Goal: Check status

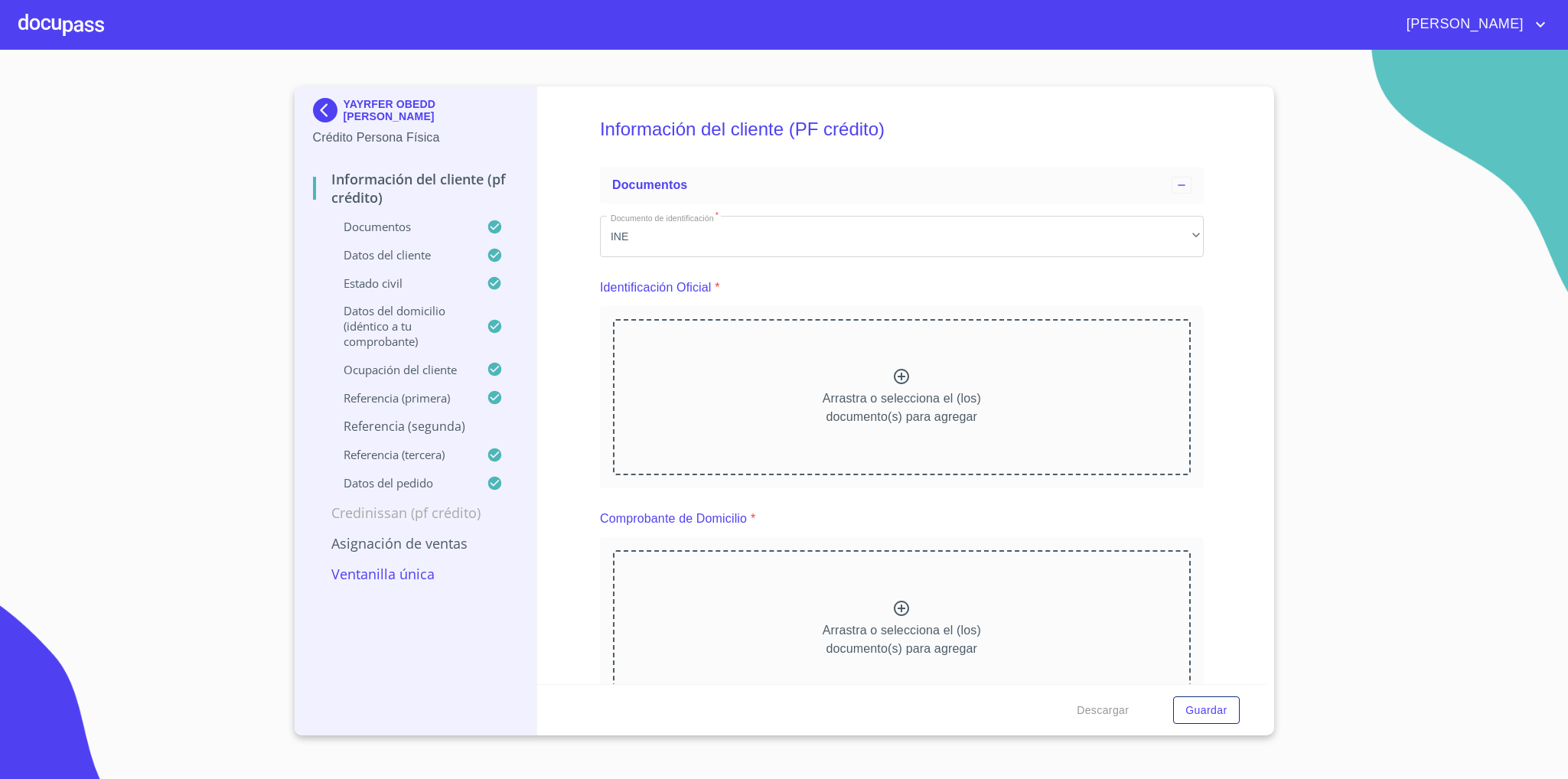
click at [318, 106] on img at bounding box center [328, 110] width 31 height 25
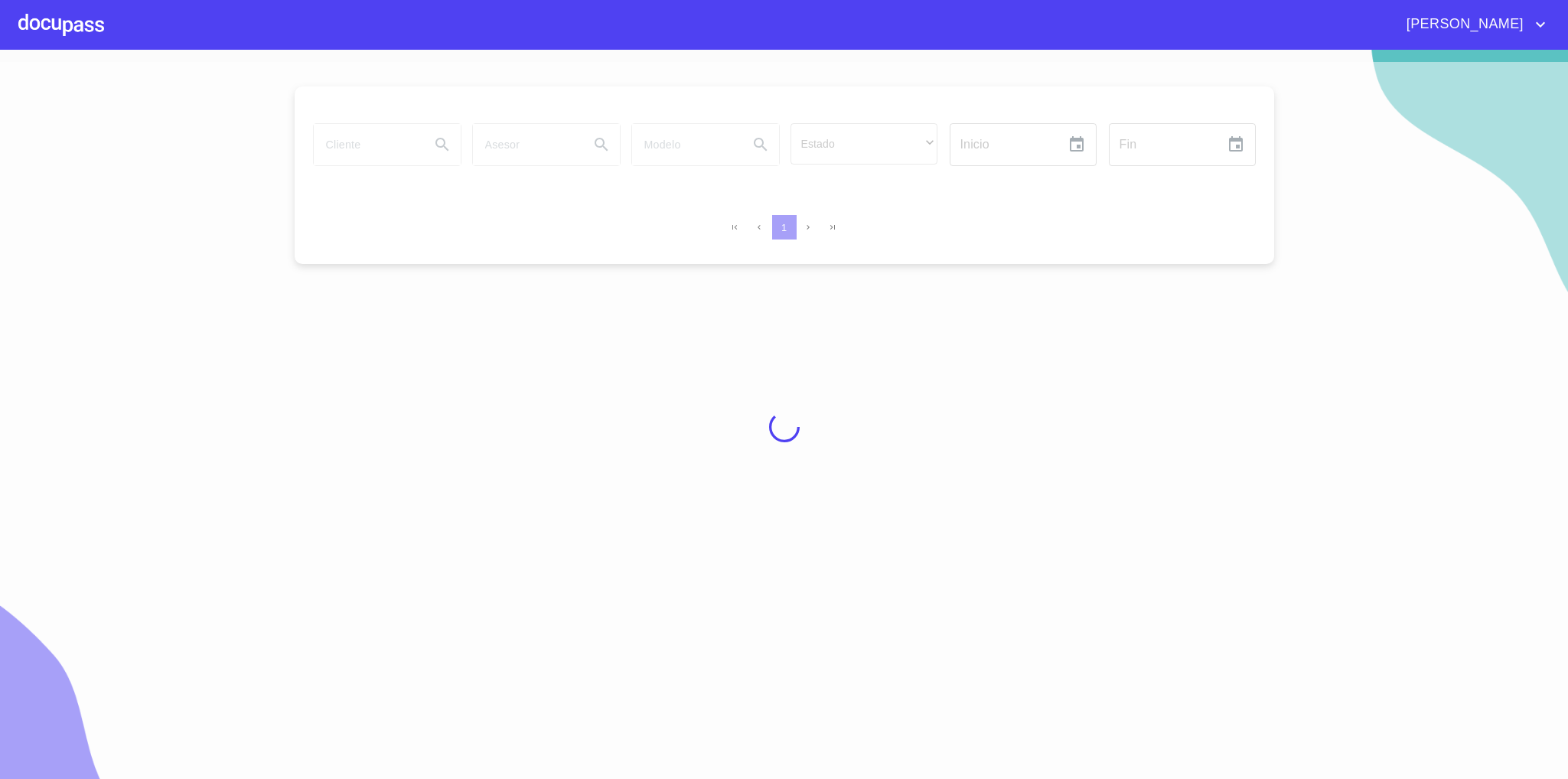
click at [365, 147] on div at bounding box center [784, 426] width 1568 height 729
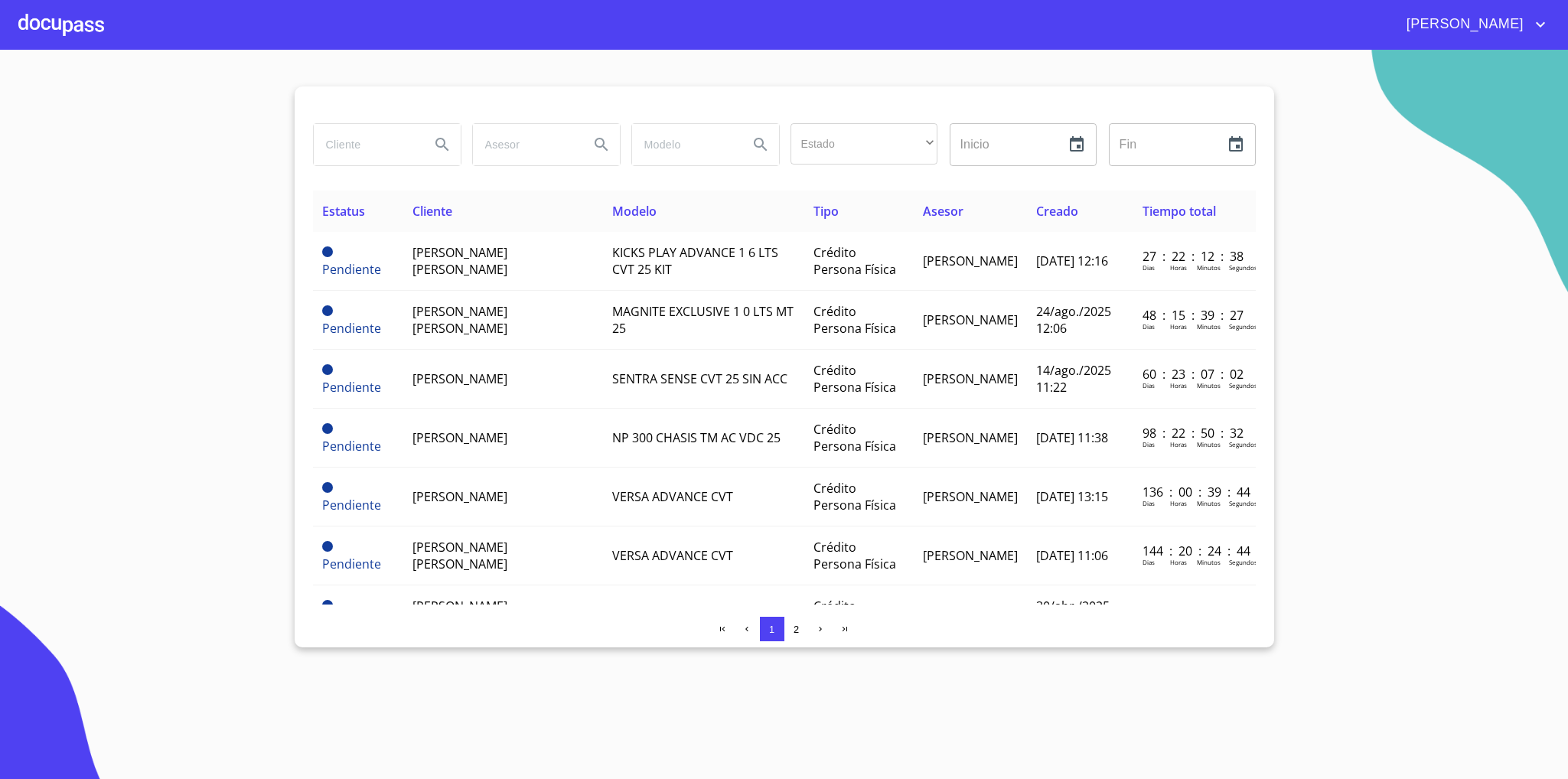
click at [361, 147] on input "search" at bounding box center [365, 144] width 104 height 41
type input "mireya"
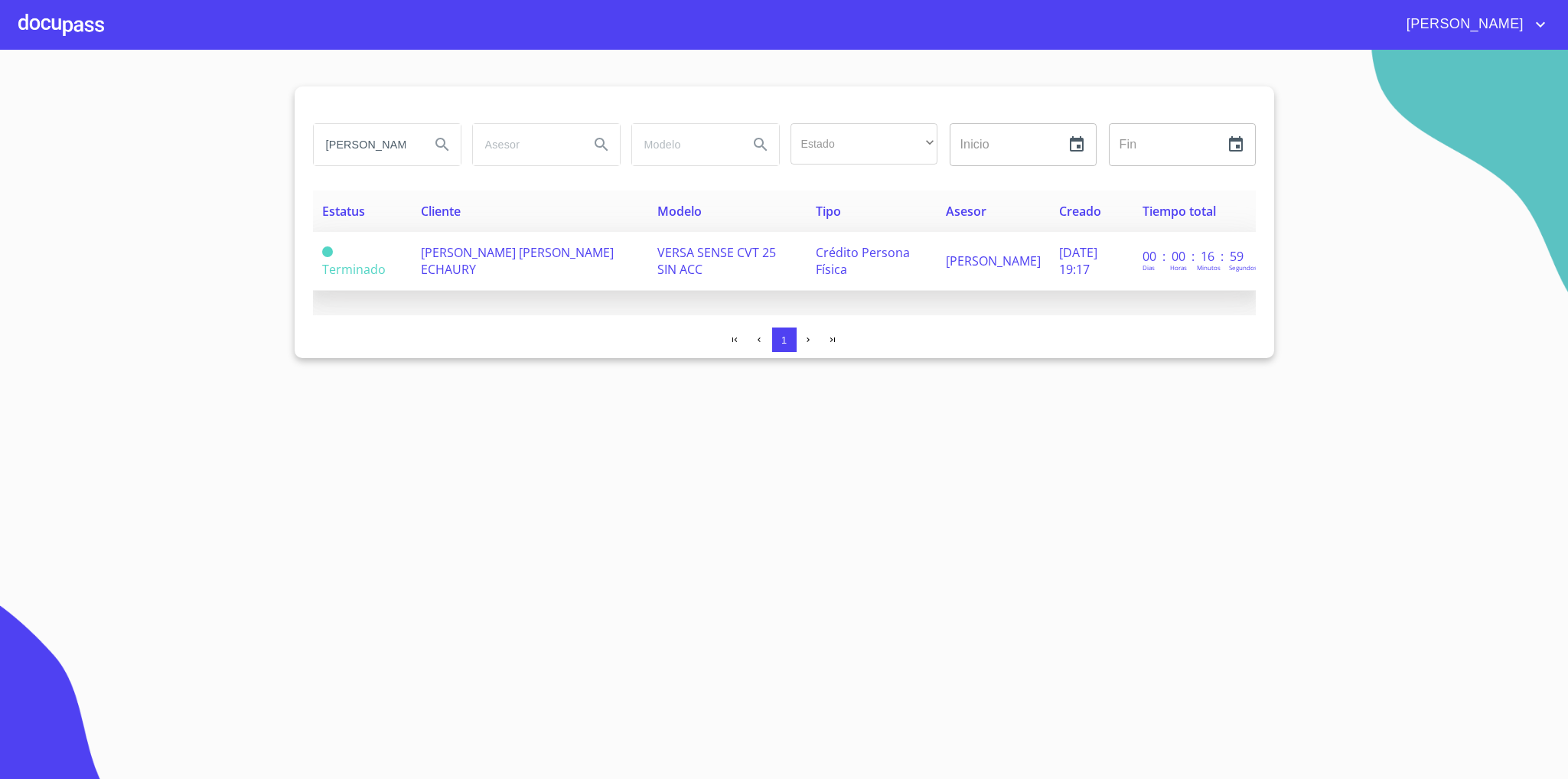
click at [507, 268] on td "GIOVANA MIREYA DIAZ ECHAURY" at bounding box center [530, 261] width 236 height 59
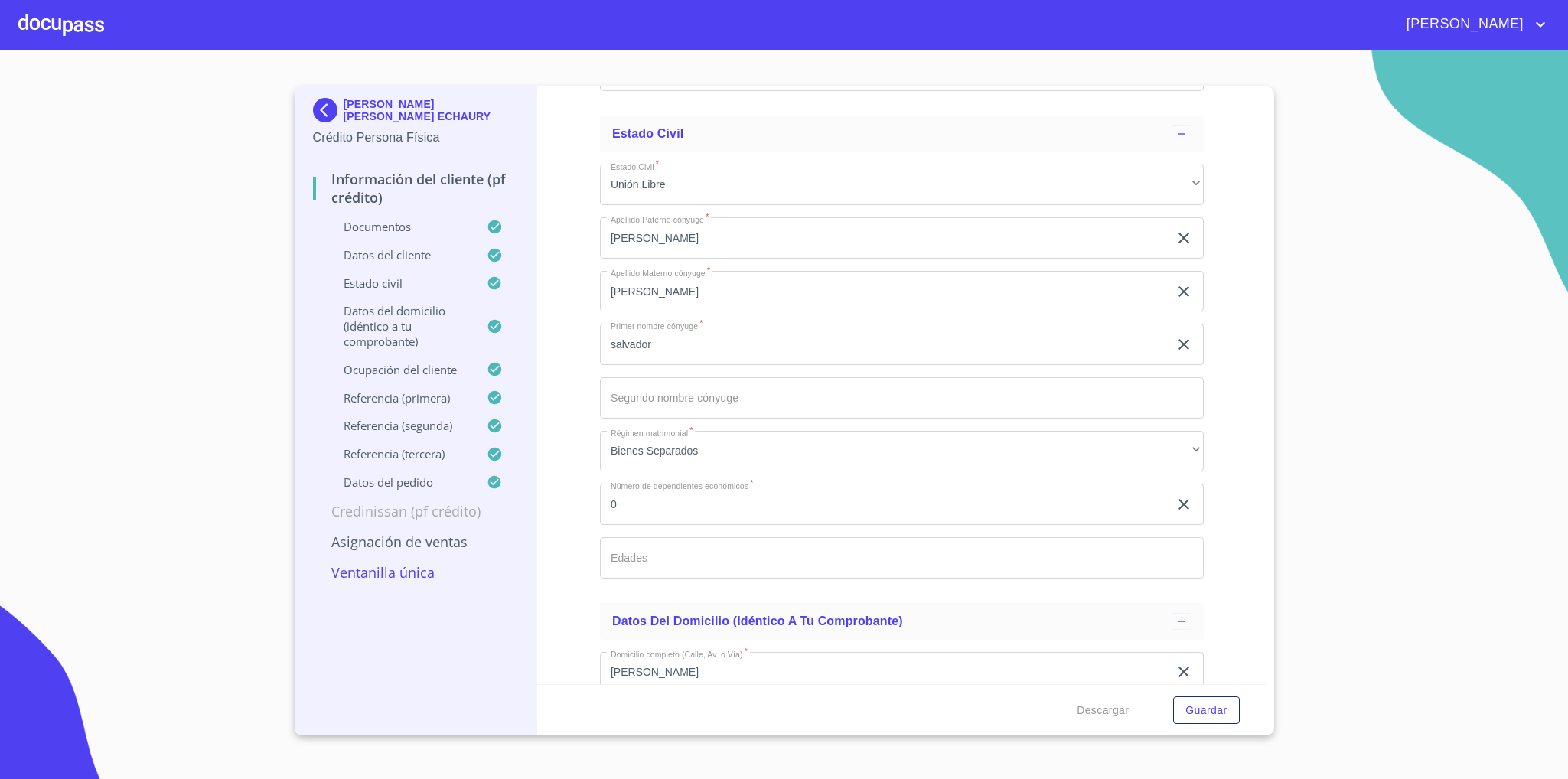
scroll to position [5845, 0]
